Goal: Submit feedback/report problem: Submit feedback/report problem

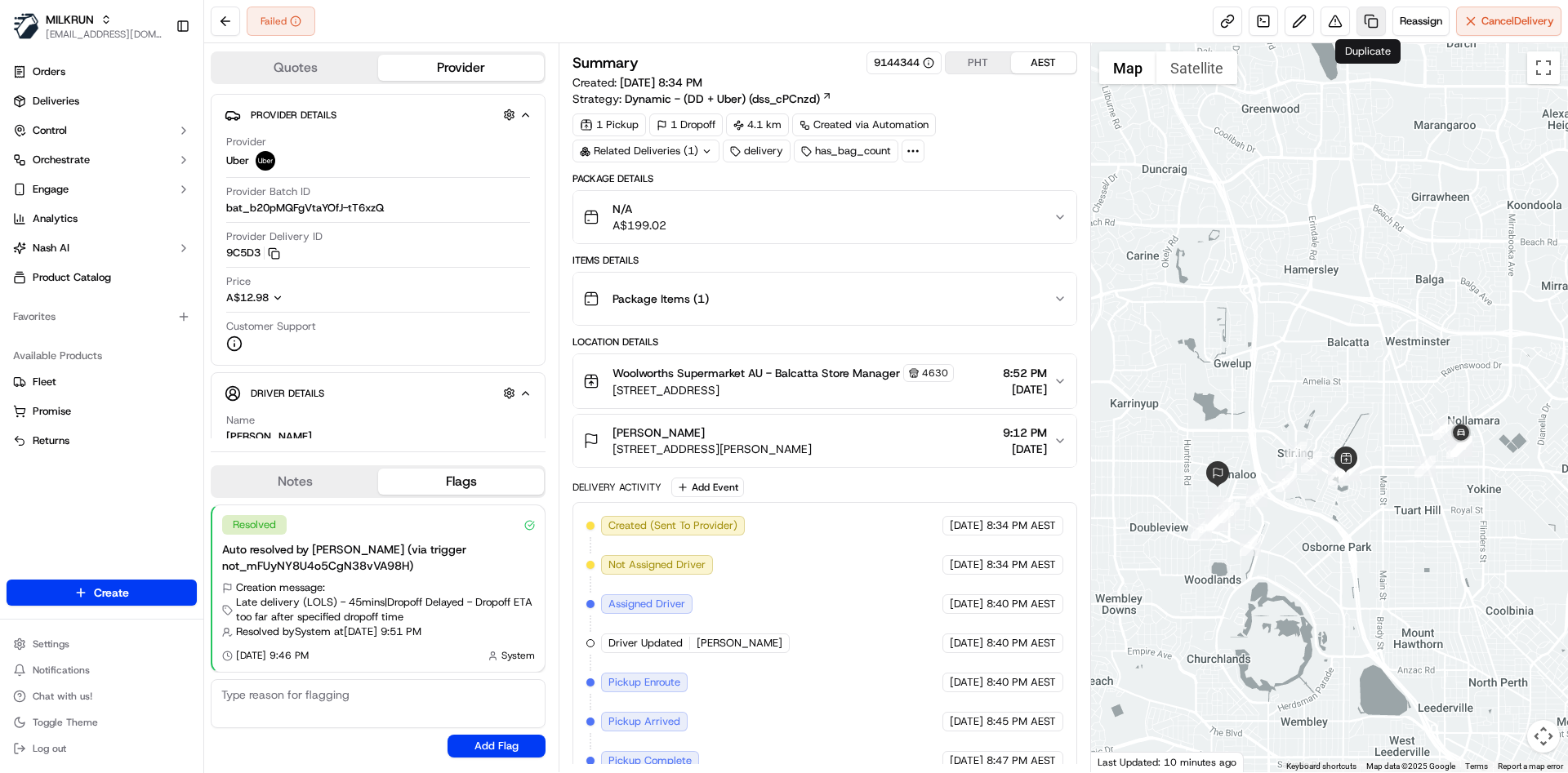
click at [1365, 27] on link at bounding box center [1370, 21] width 30 height 30
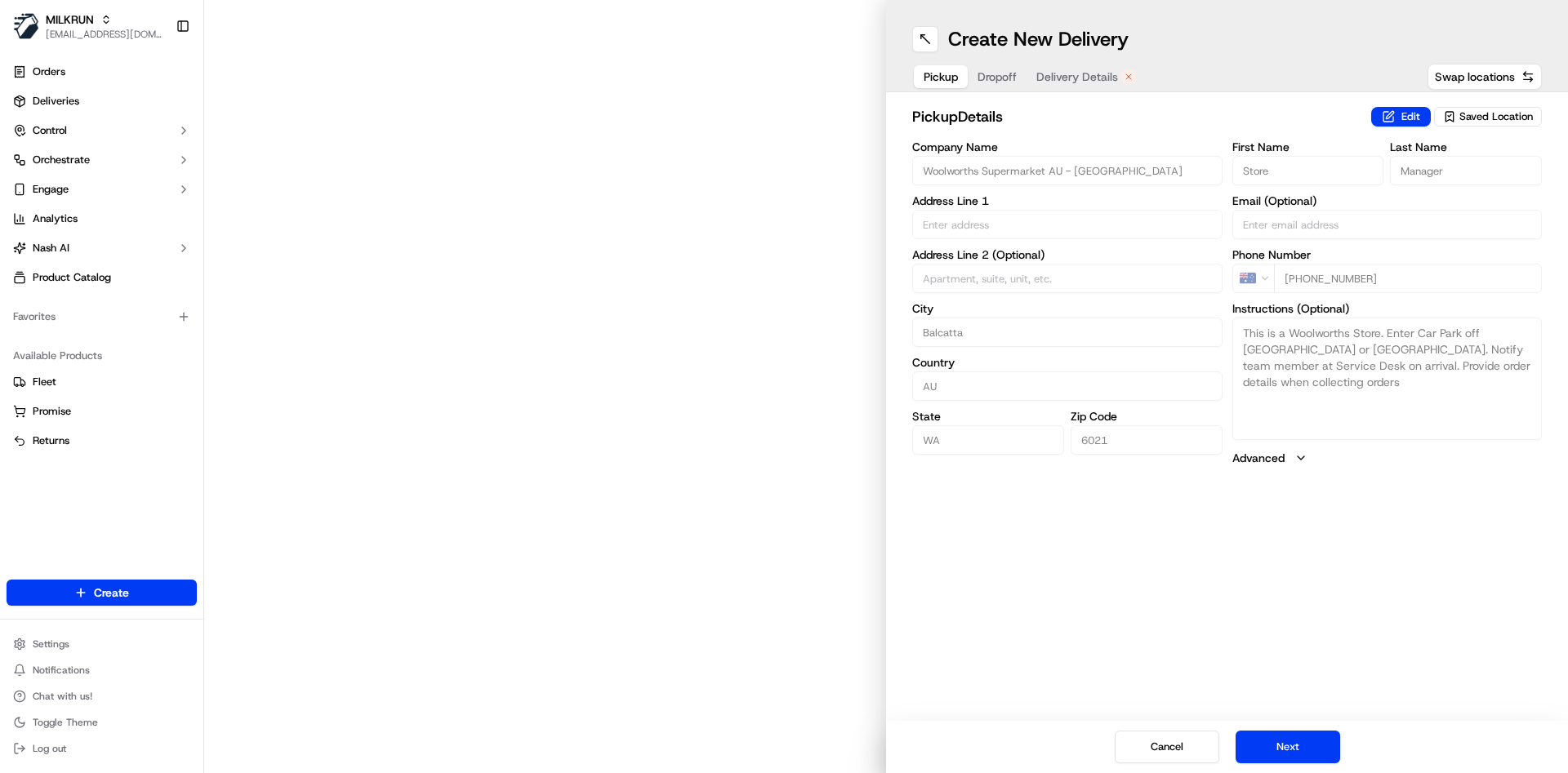
type input "[STREET_ADDRESS]"
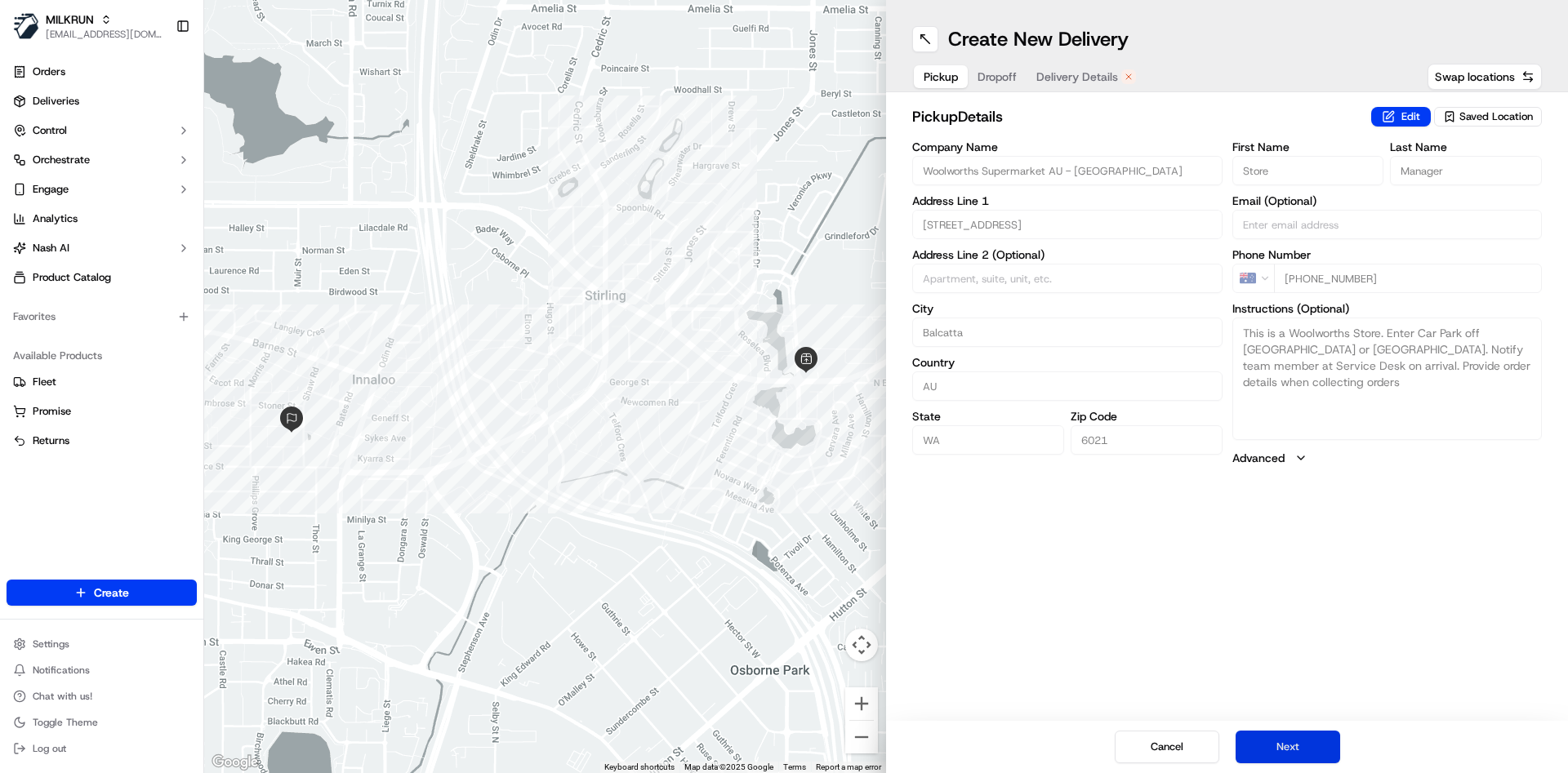
click at [1281, 741] on button "Next" at bounding box center [1288, 747] width 104 height 32
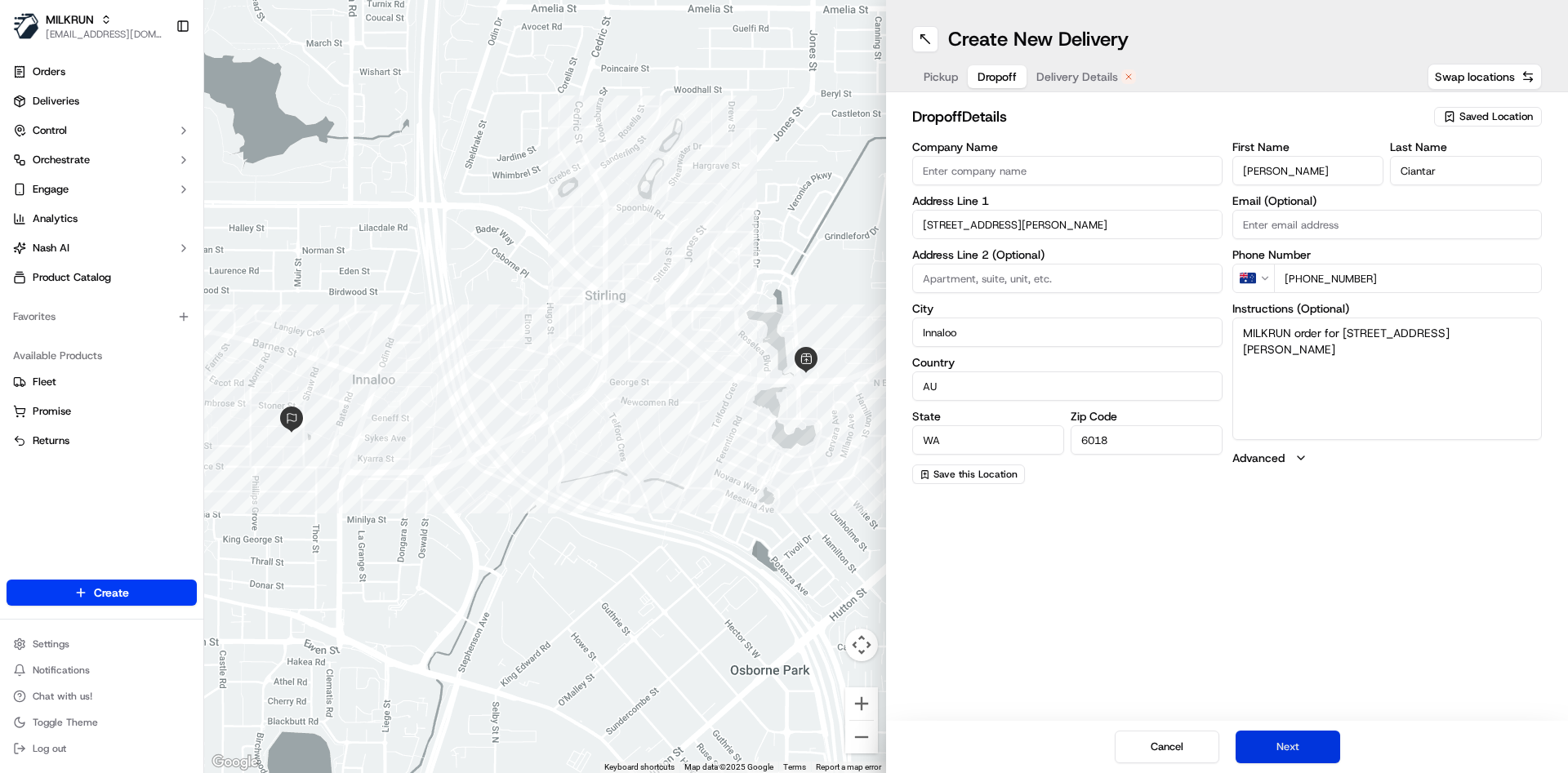
click at [1281, 741] on button "Next" at bounding box center [1288, 747] width 104 height 32
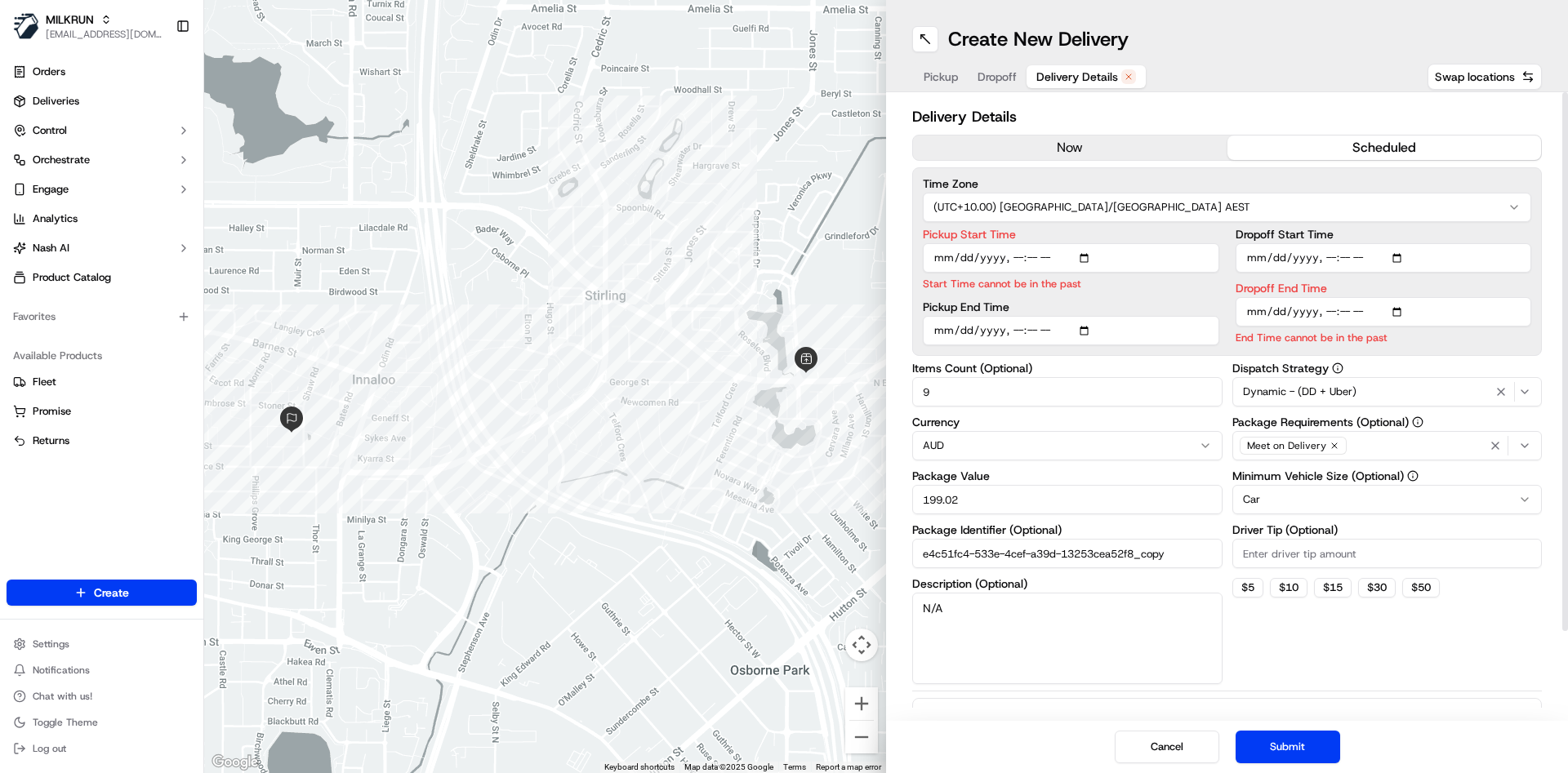
click at [1022, 263] on input "Pickup Start Time" at bounding box center [1071, 258] width 297 height 30
click at [1015, 254] on input "Pickup Start Time" at bounding box center [1071, 258] width 297 height 30
type input "2025-09-22T22:05"
click at [1319, 307] on input "Dropoff End Time" at bounding box center [1384, 312] width 297 height 30
type input "2025-09-22T22:12"
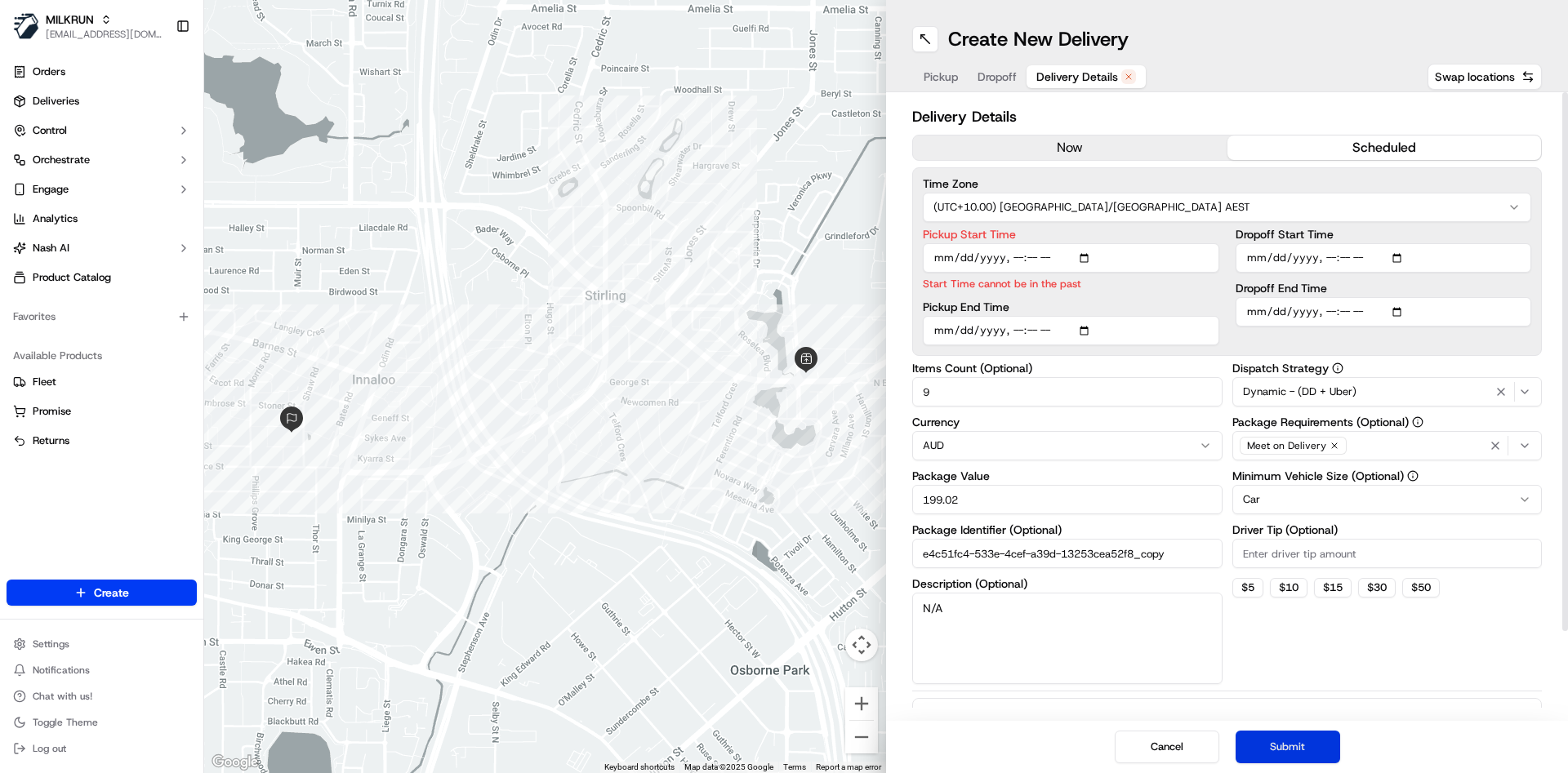
click at [1309, 738] on button "Submit" at bounding box center [1288, 747] width 104 height 32
click at [1033, 255] on input "Pickup Start Time" at bounding box center [1071, 258] width 297 height 30
type input "2025-09-22T22:10"
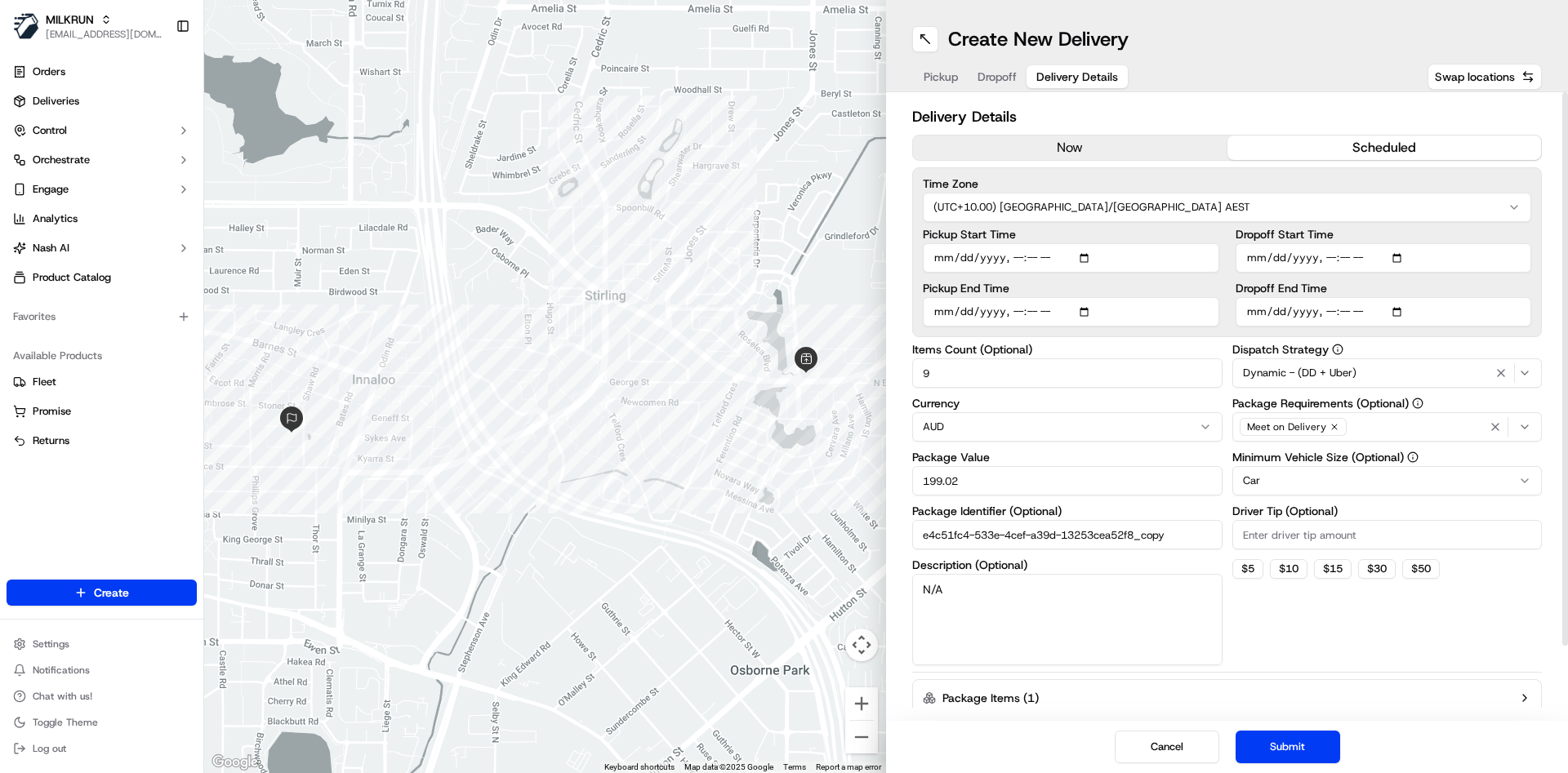
click at [1350, 306] on input "Dropoff End Time" at bounding box center [1384, 312] width 297 height 30
type input "2025-09-22T22:20"
click at [1297, 568] on button "$ 10" at bounding box center [1289, 569] width 38 height 20
type input "10"
click at [1289, 749] on button "Submit" at bounding box center [1288, 747] width 104 height 32
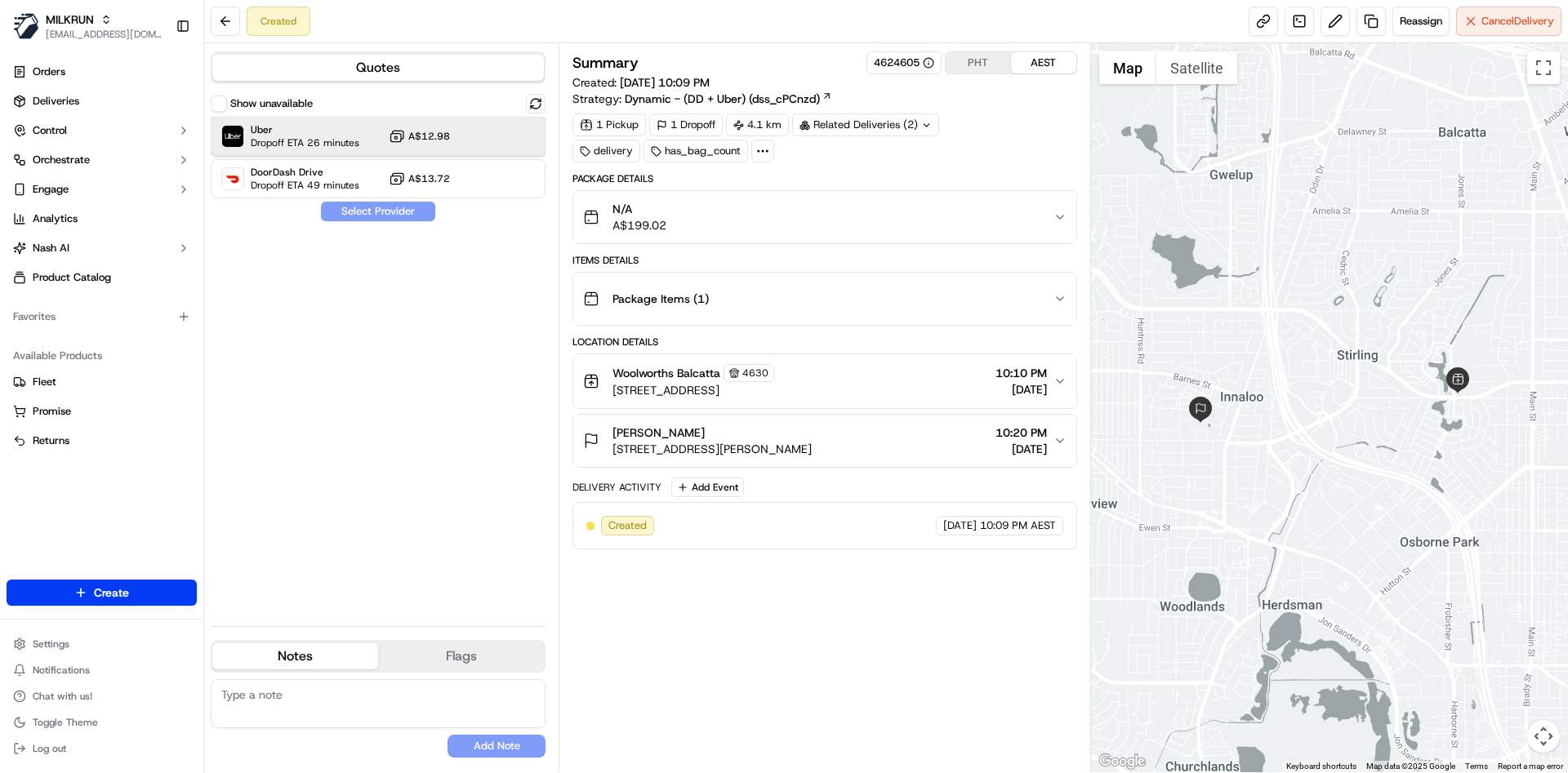
click at [349, 132] on span "Uber" at bounding box center [305, 129] width 109 height 13
click at [405, 217] on button "Assign Provider" at bounding box center [377, 211] width 116 height 20
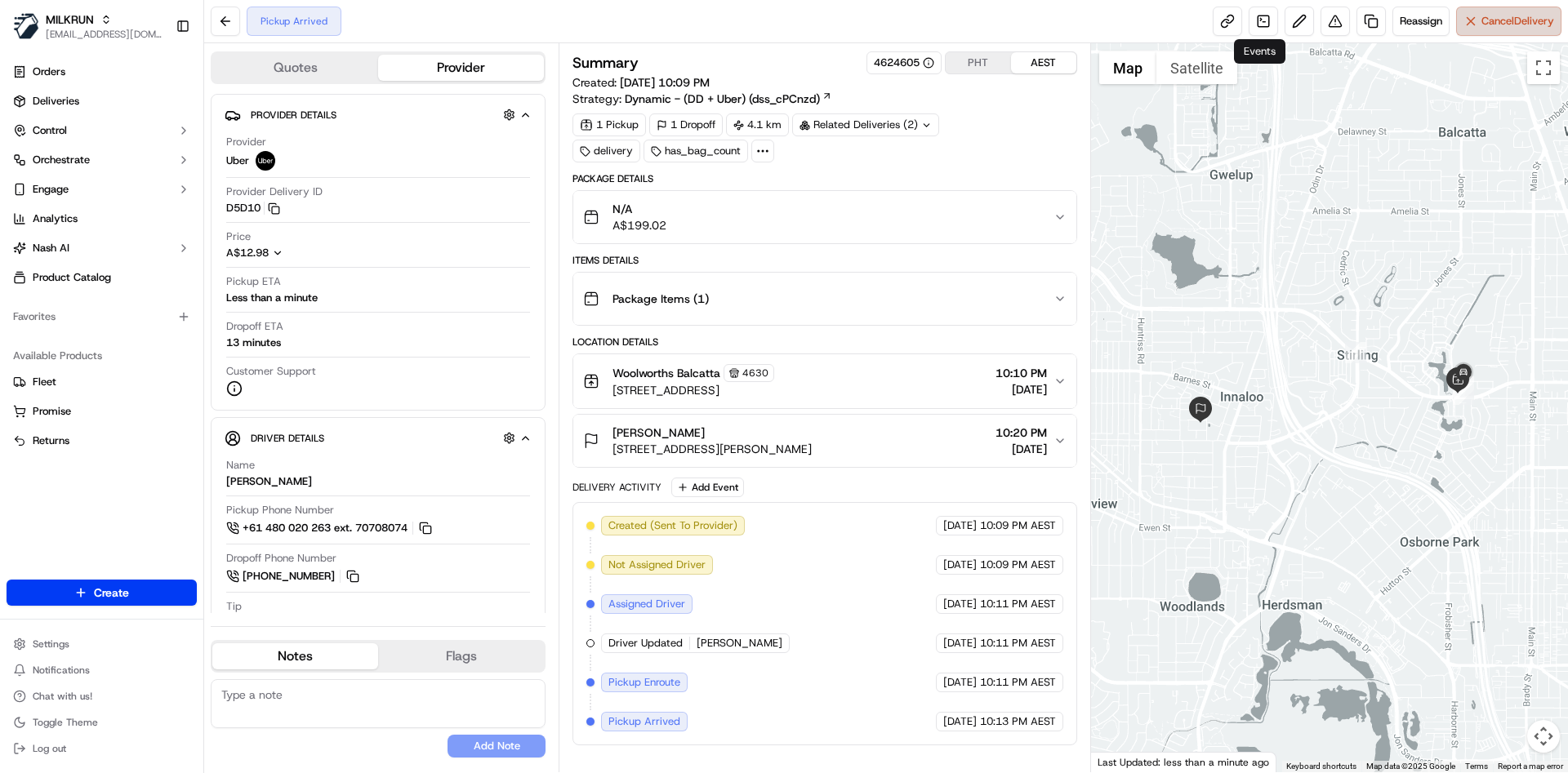
click at [1528, 22] on span "Cancel Delivery" at bounding box center [1517, 21] width 73 height 14
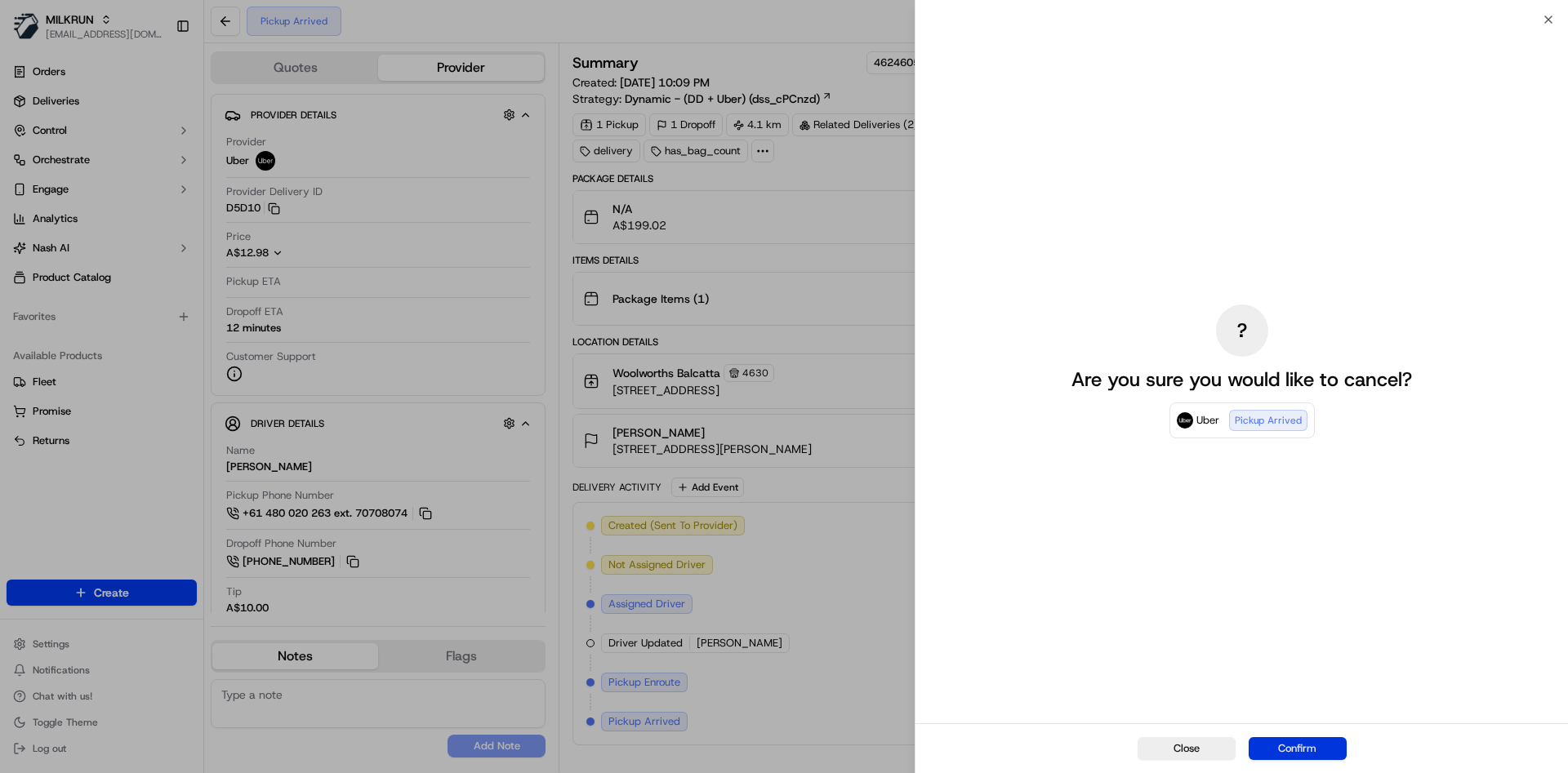
click at [1297, 751] on button "Confirm" at bounding box center [1297, 749] width 98 height 22
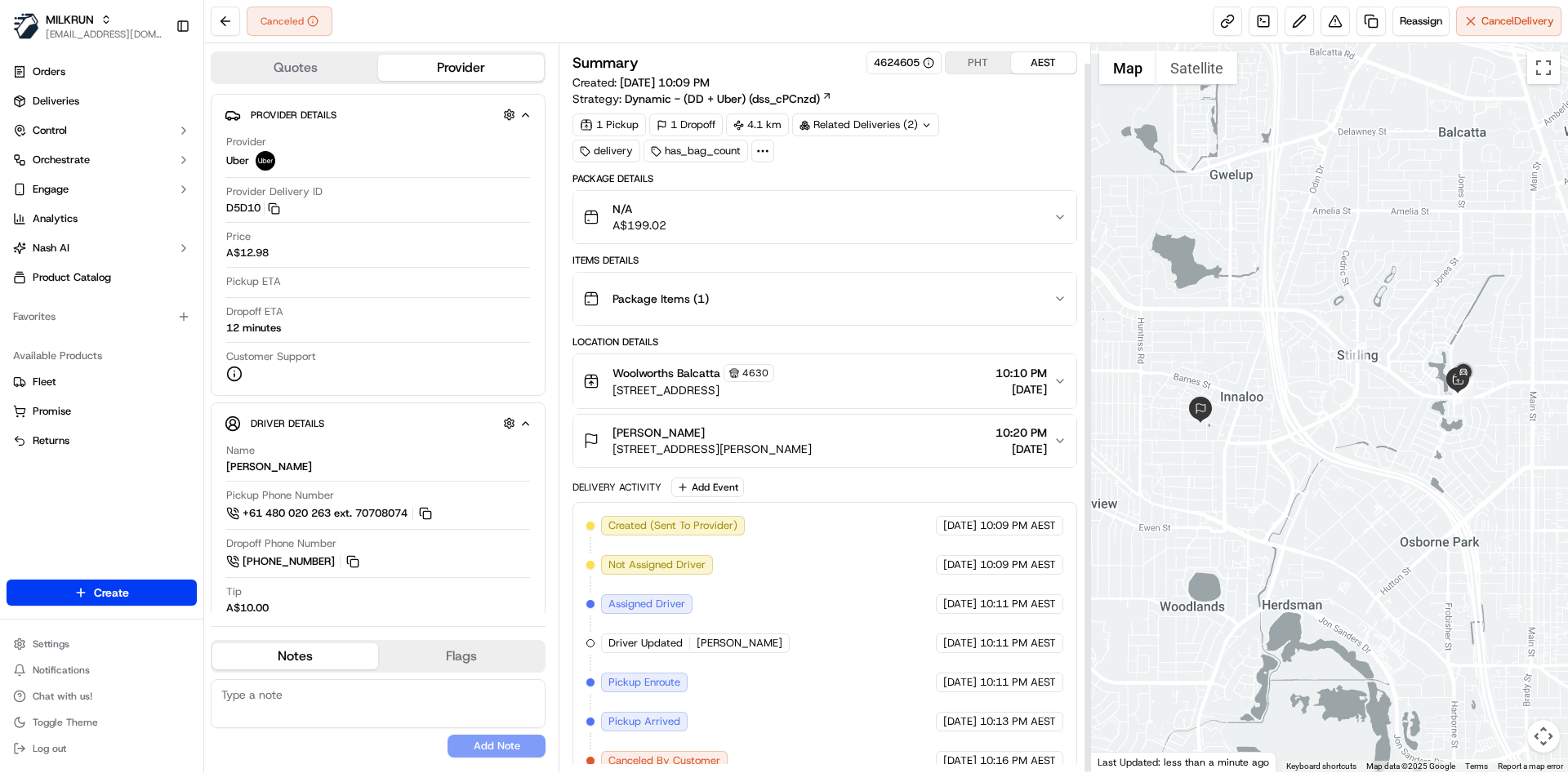
scroll to position [21, 0]
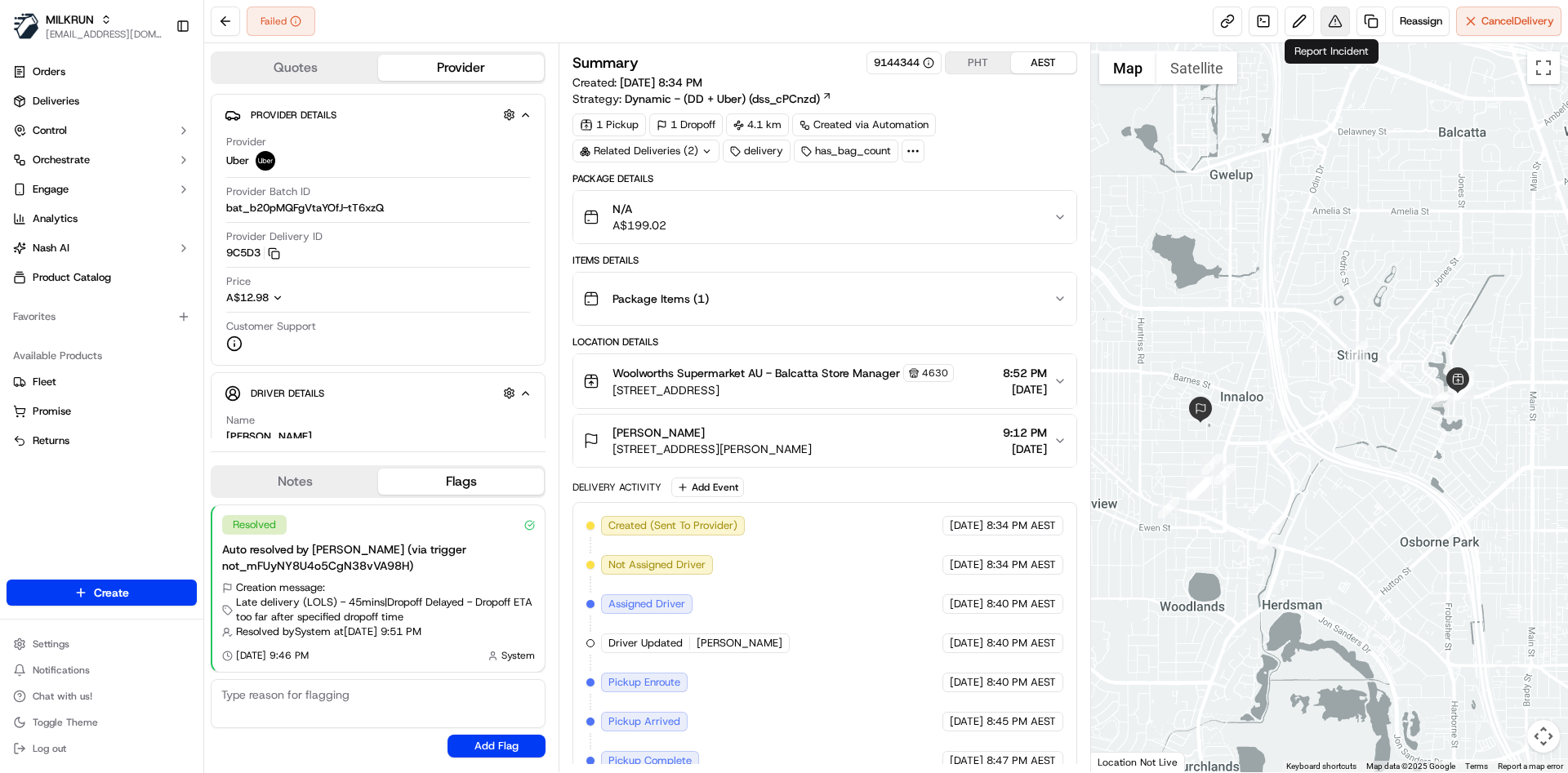
click at [1333, 22] on button at bounding box center [1334, 21] width 30 height 30
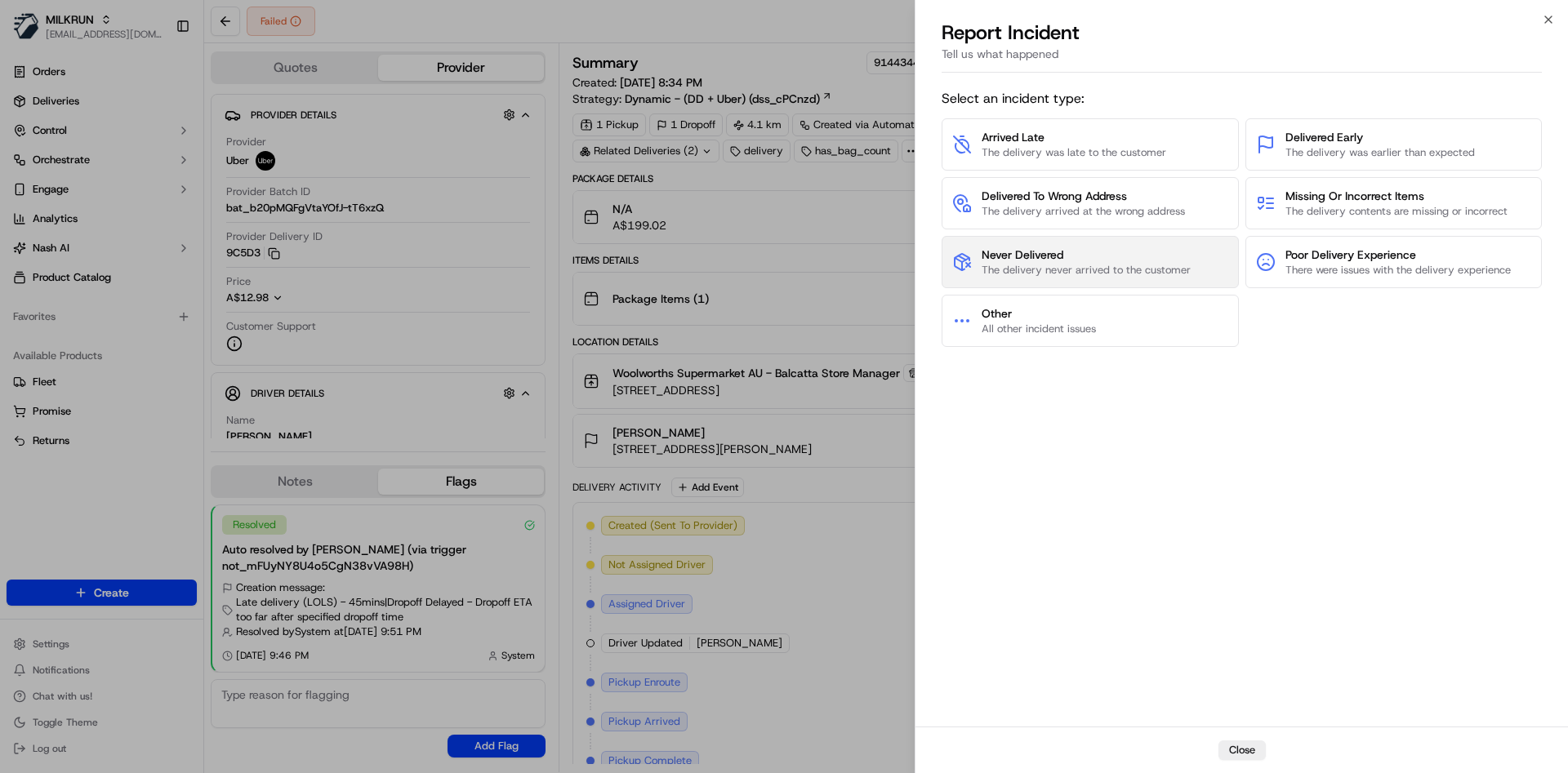
click at [1125, 272] on span "The delivery never arrived to the customer" at bounding box center [1085, 271] width 209 height 14
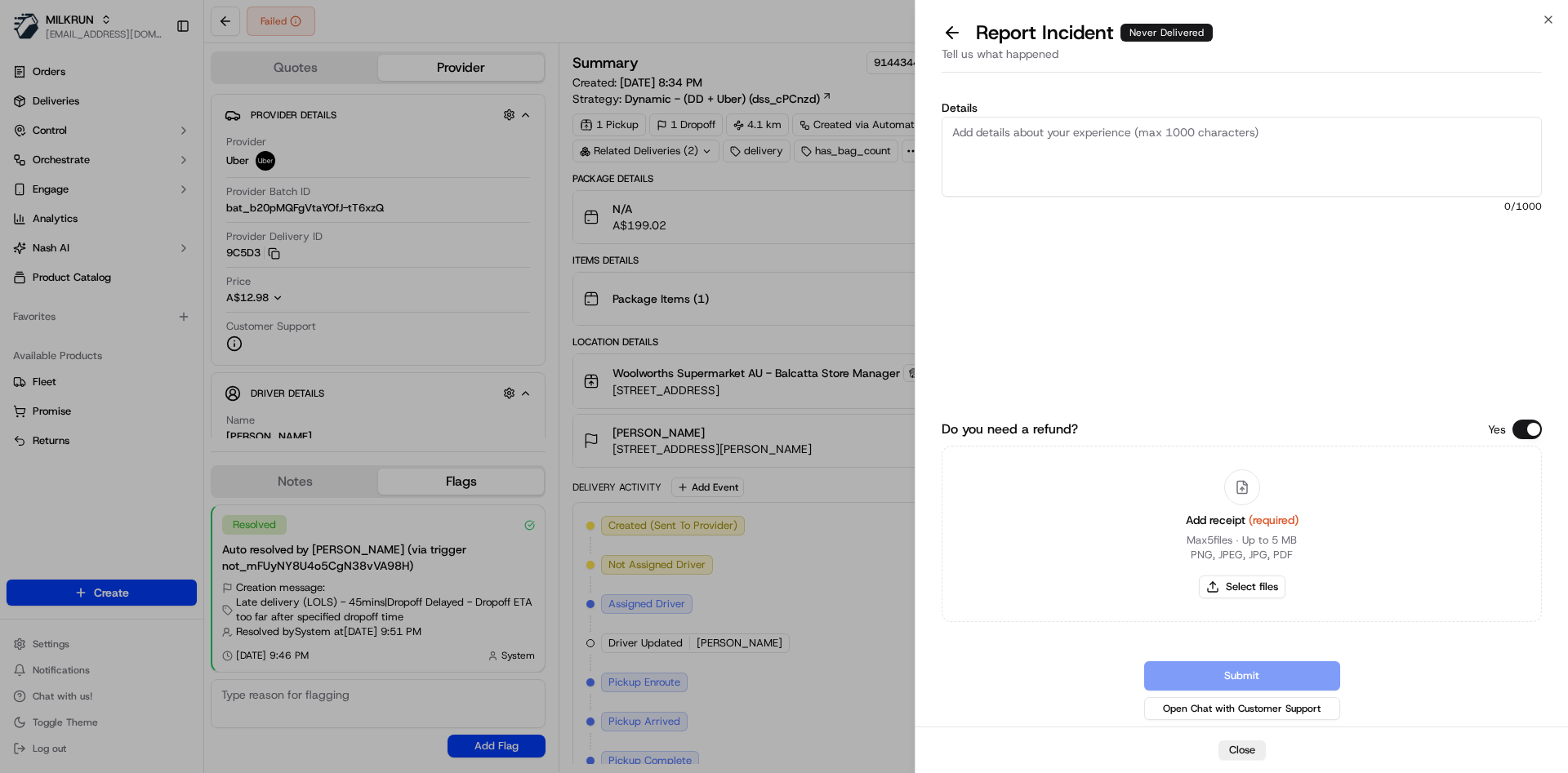
click at [1141, 171] on textarea "Details" at bounding box center [1242, 156] width 600 height 80
paste textarea "197.62"
click at [1104, 135] on textarea "not delivered can you refund 197.62" at bounding box center [1242, 156] width 600 height 80
type textarea "not delivered can you refund $197.62"
click at [1237, 596] on button "Select files" at bounding box center [1242, 587] width 86 height 22
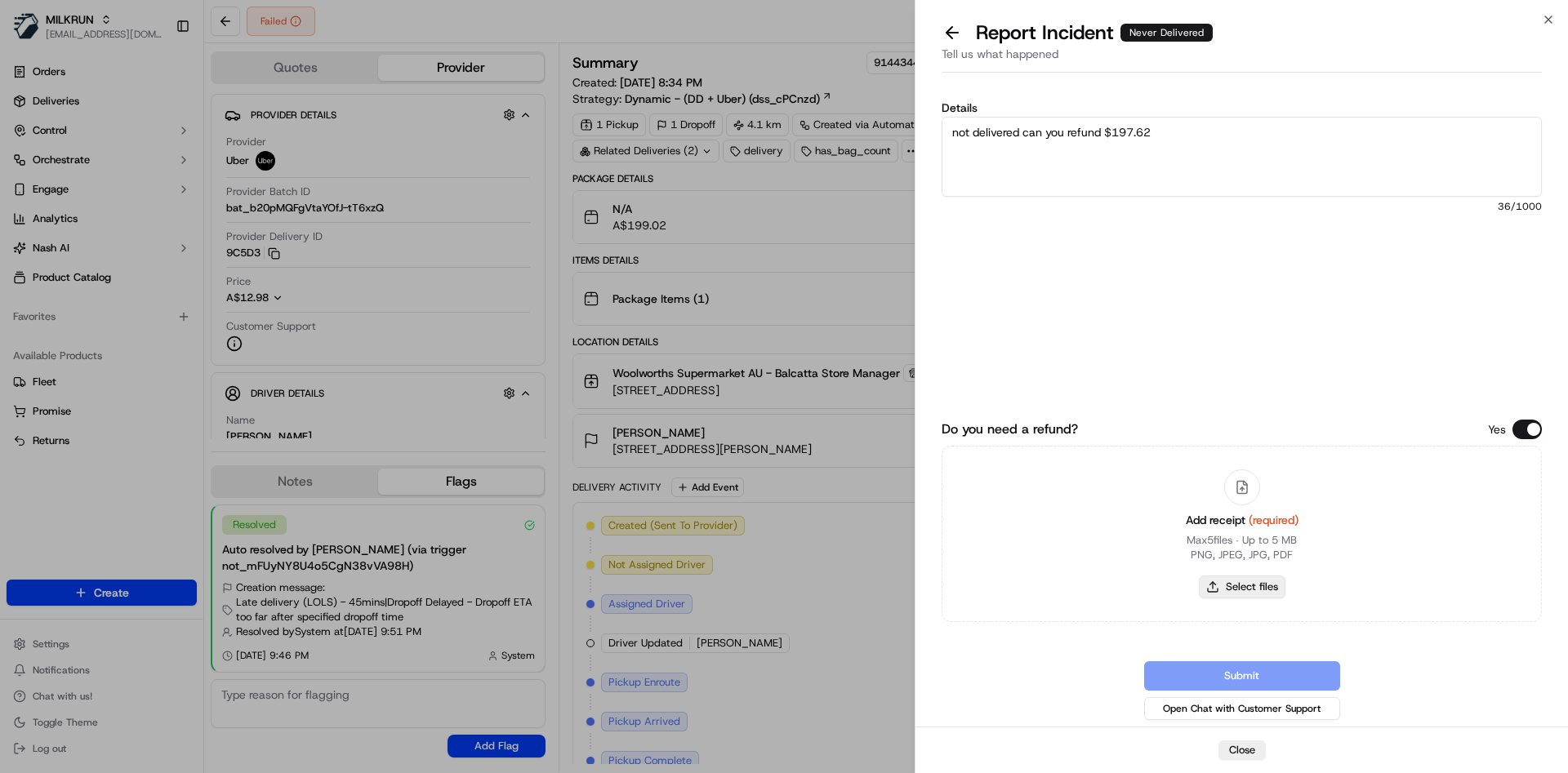
type input "C:\fakepath\Screenshot 2025-09-22 221513.png"
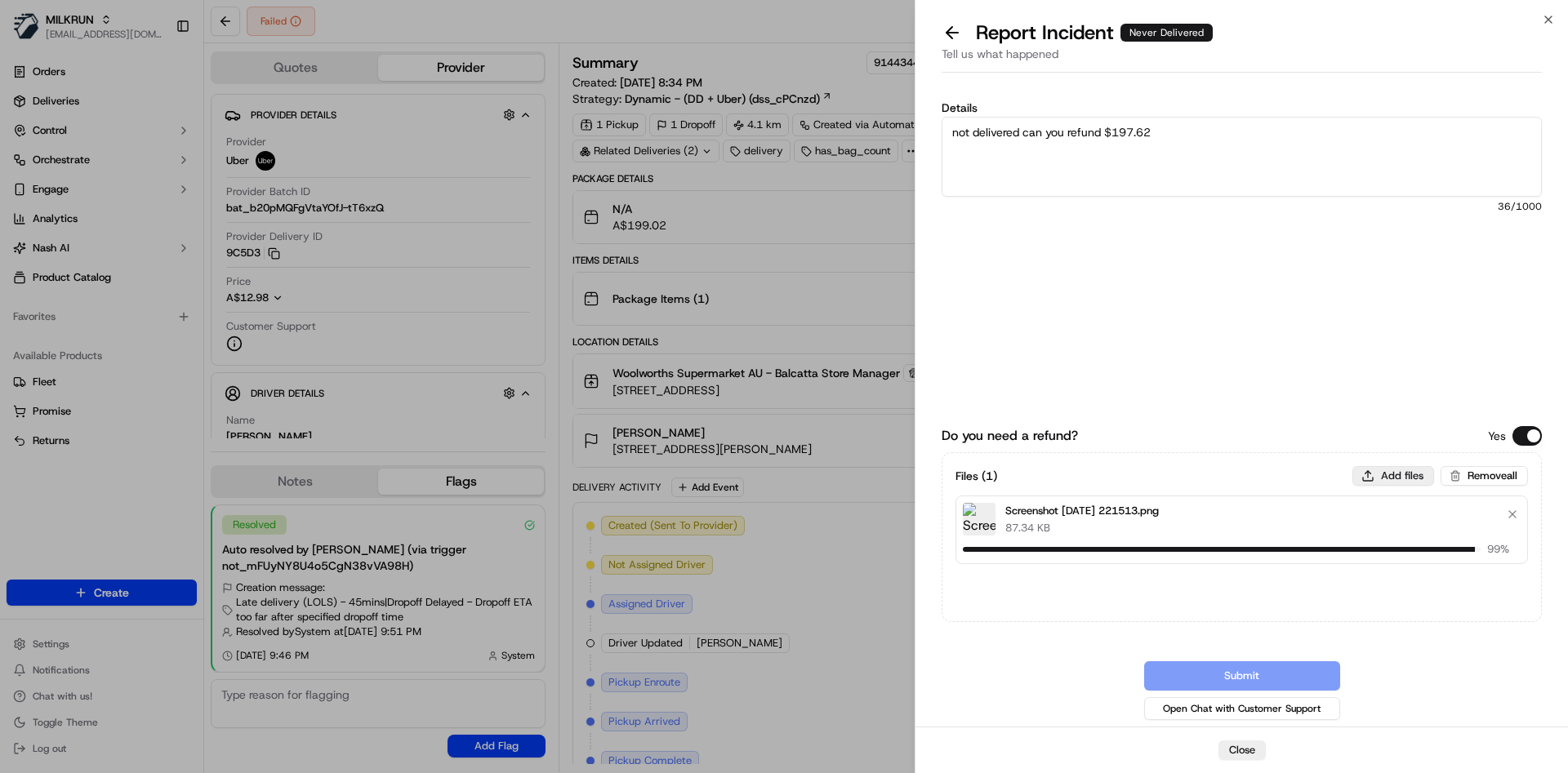
click at [1391, 475] on button "Add files" at bounding box center [1393, 476] width 82 height 20
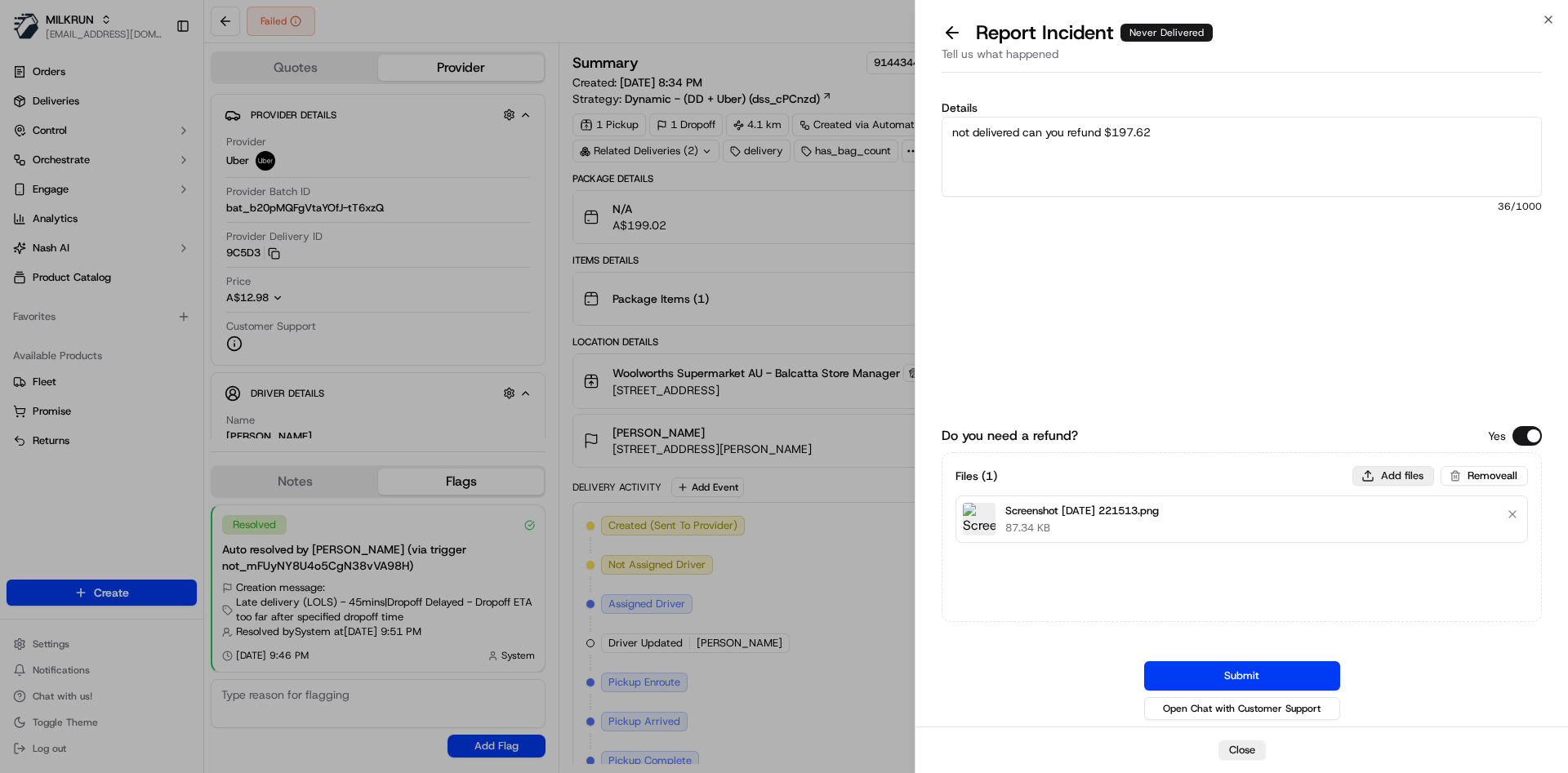
type input "C:\fakepath\Screenshot 2025-09-22 221535.png"
click at [1391, 470] on button "Add files" at bounding box center [1393, 476] width 82 height 20
type input "C:\fakepath\Screenshot 2025-09-22 221554.png"
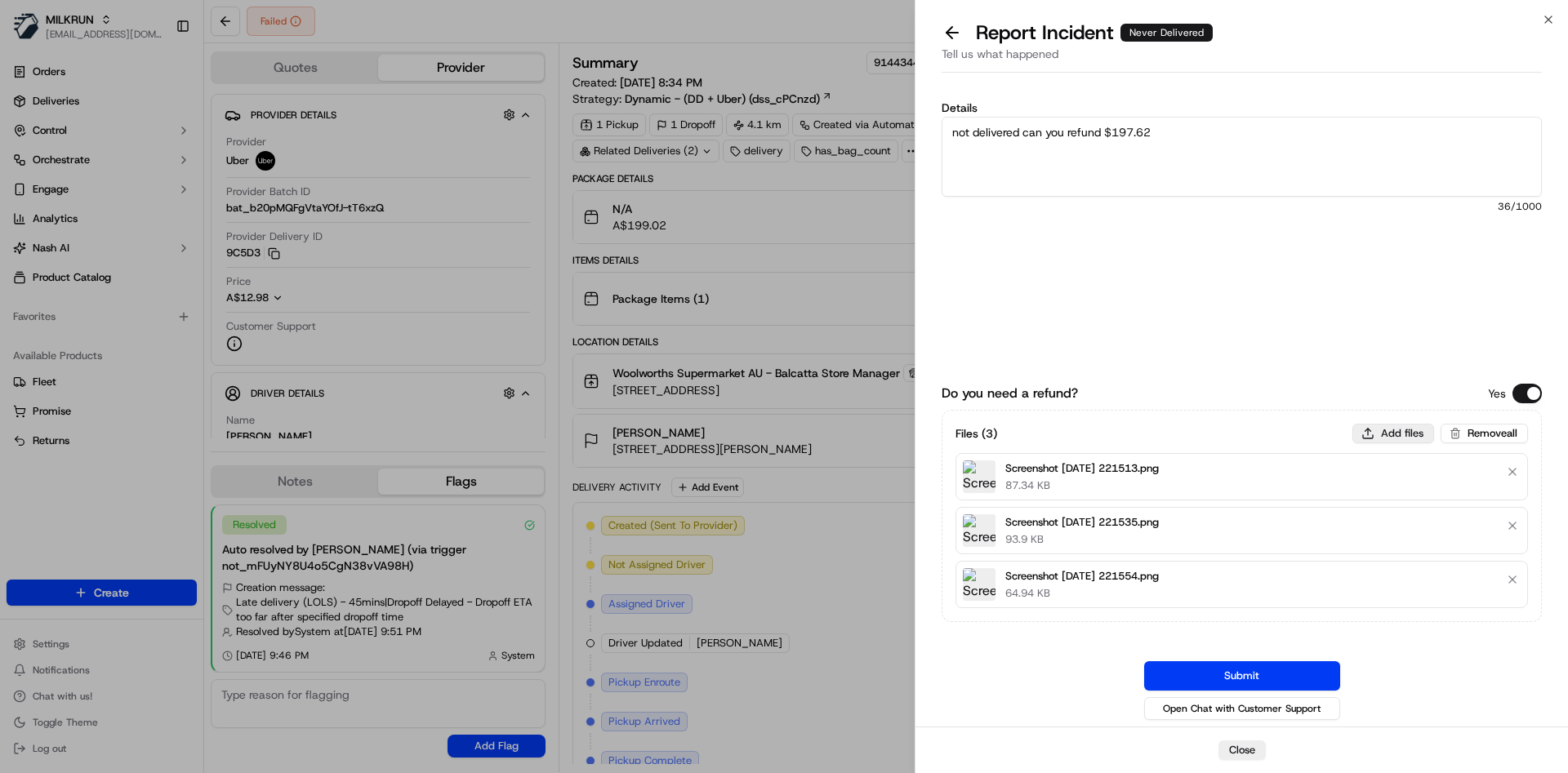
click at [1383, 432] on button "Add files" at bounding box center [1393, 434] width 82 height 20
type input "C:\fakepath\Screenshot 2025-09-22 221610.png"
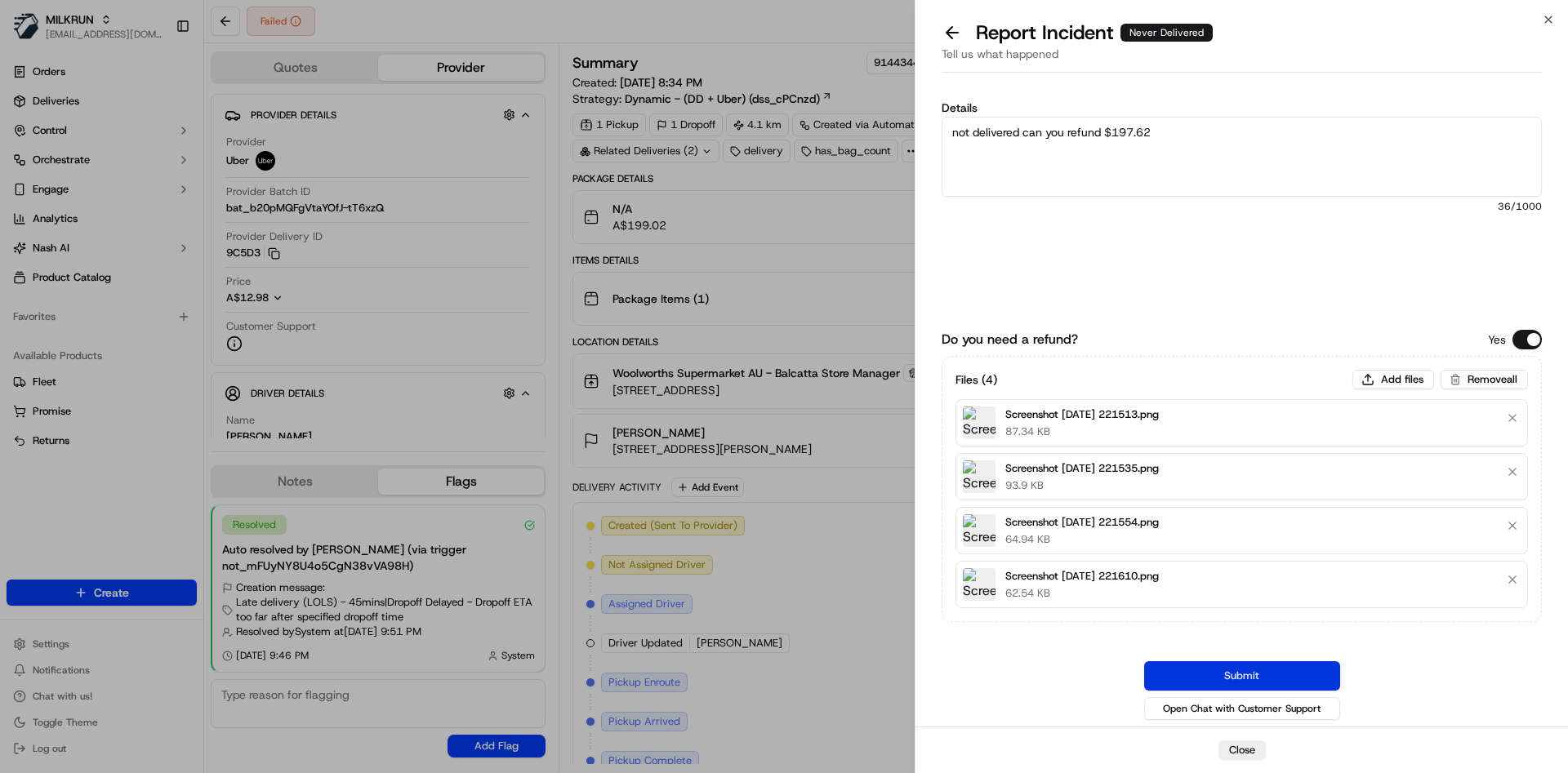
click at [1286, 681] on button "Submit" at bounding box center [1242, 676] width 196 height 30
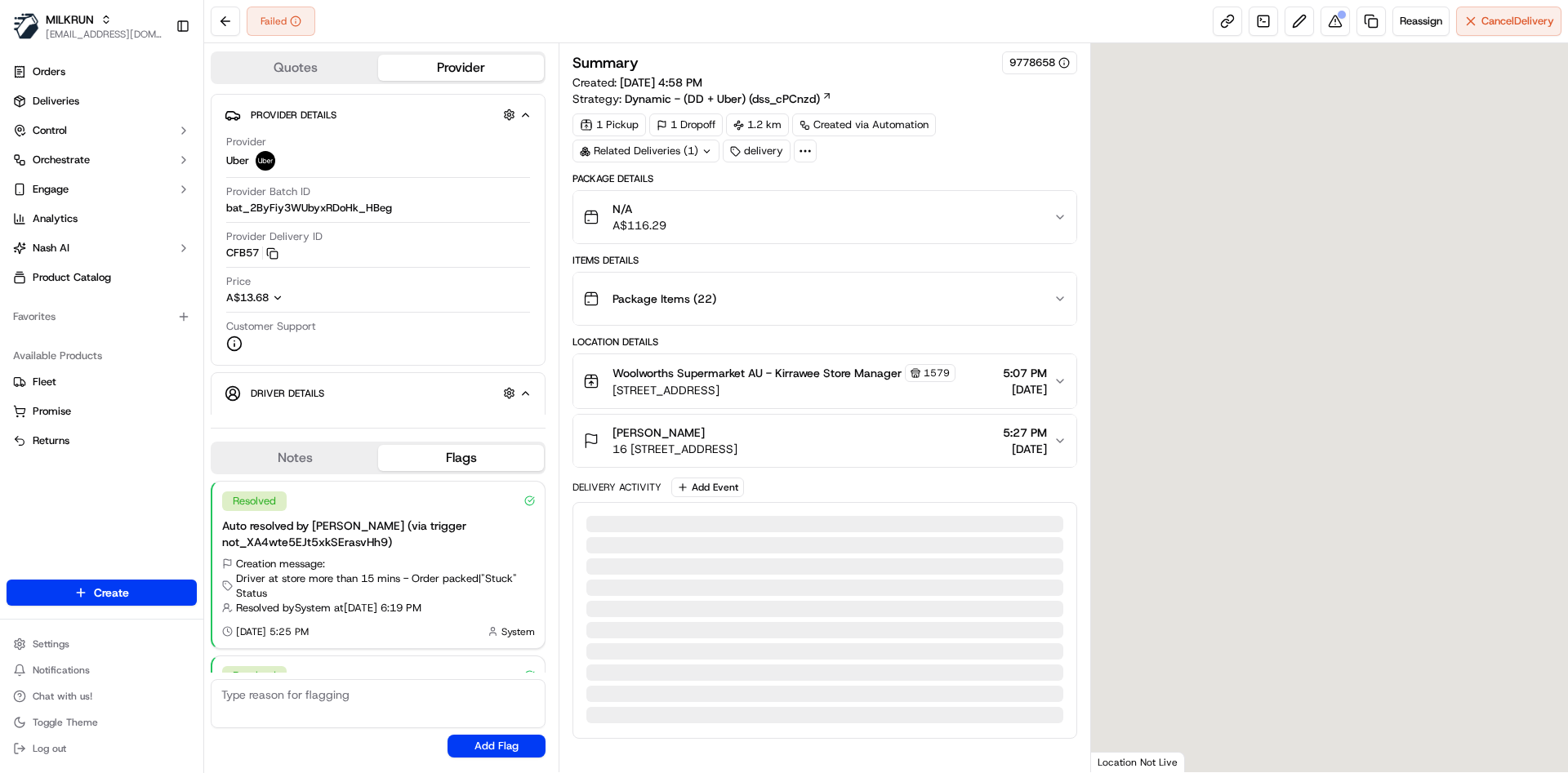
scroll to position [151, 0]
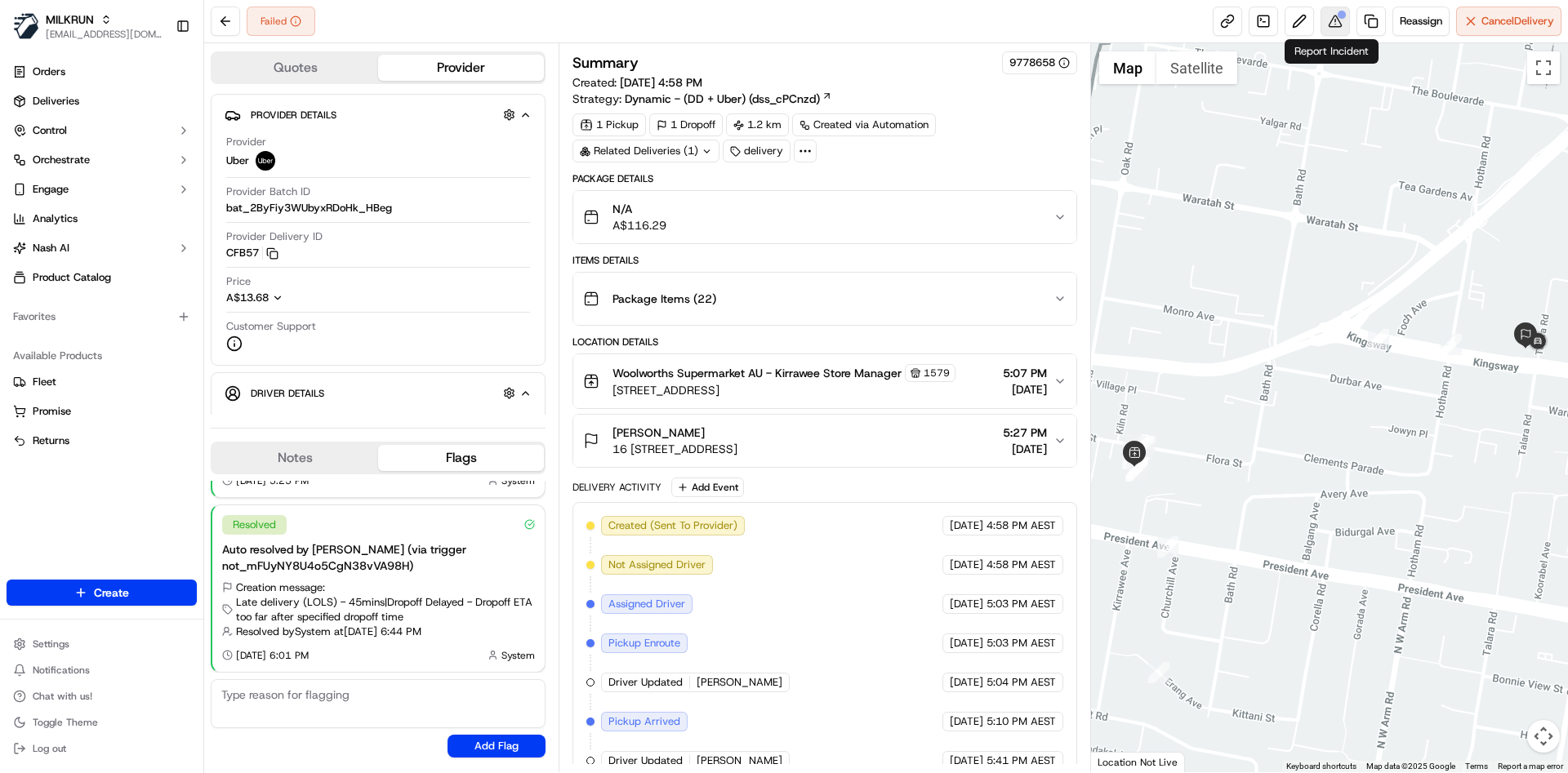
click at [1336, 19] on button at bounding box center [1334, 21] width 30 height 30
